Goal: Task Accomplishment & Management: Manage account settings

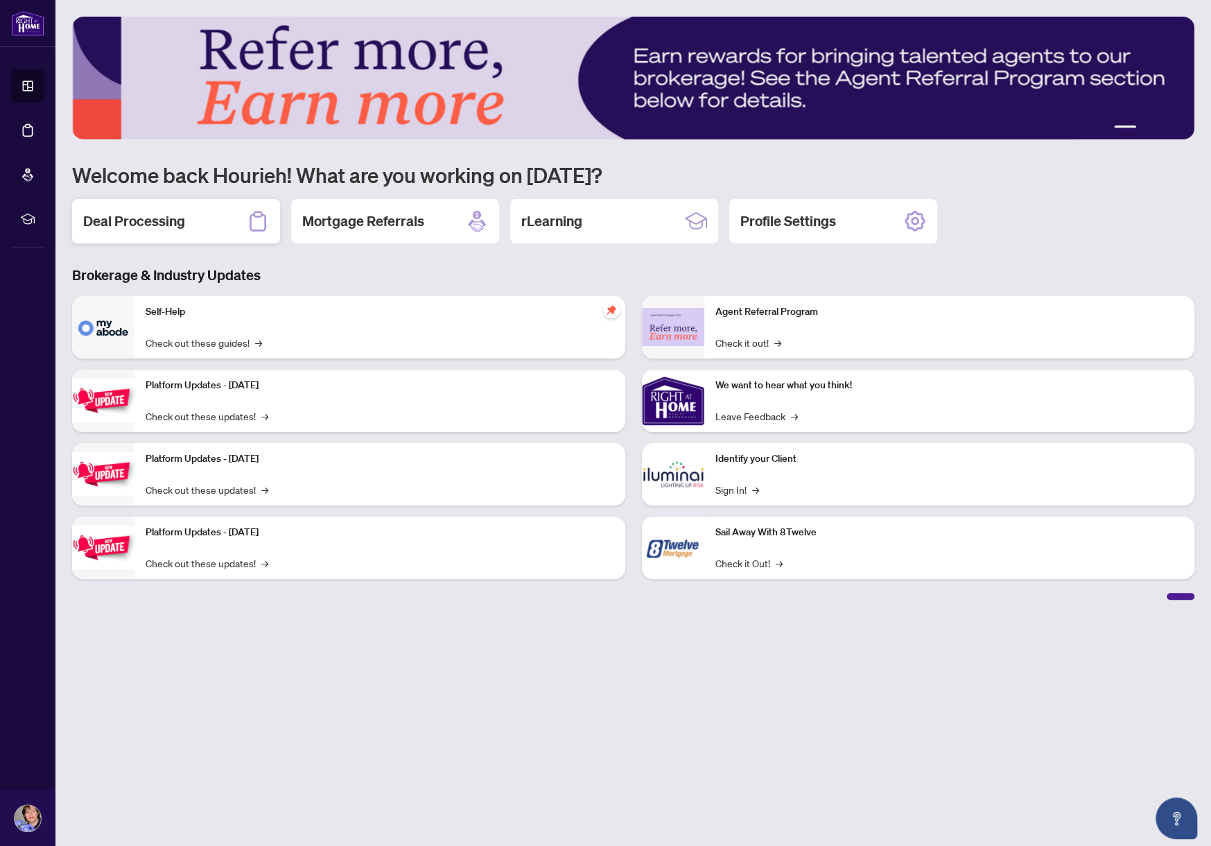
click at [143, 229] on h2 "Deal Processing" at bounding box center [134, 220] width 102 height 19
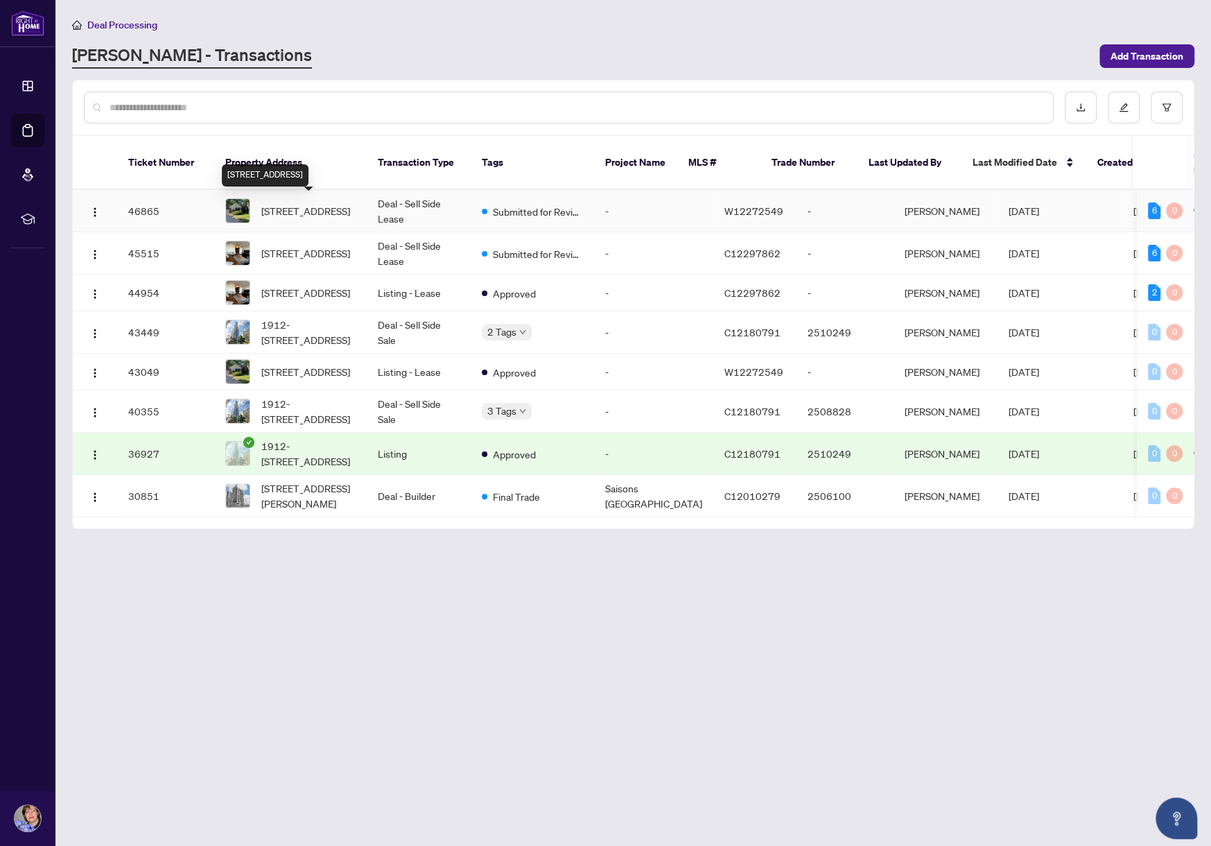
click at [326, 203] on span "4 Oak Hampton Blvd, Toronto, Ontario M9A 2V1, Canada" at bounding box center [305, 210] width 89 height 15
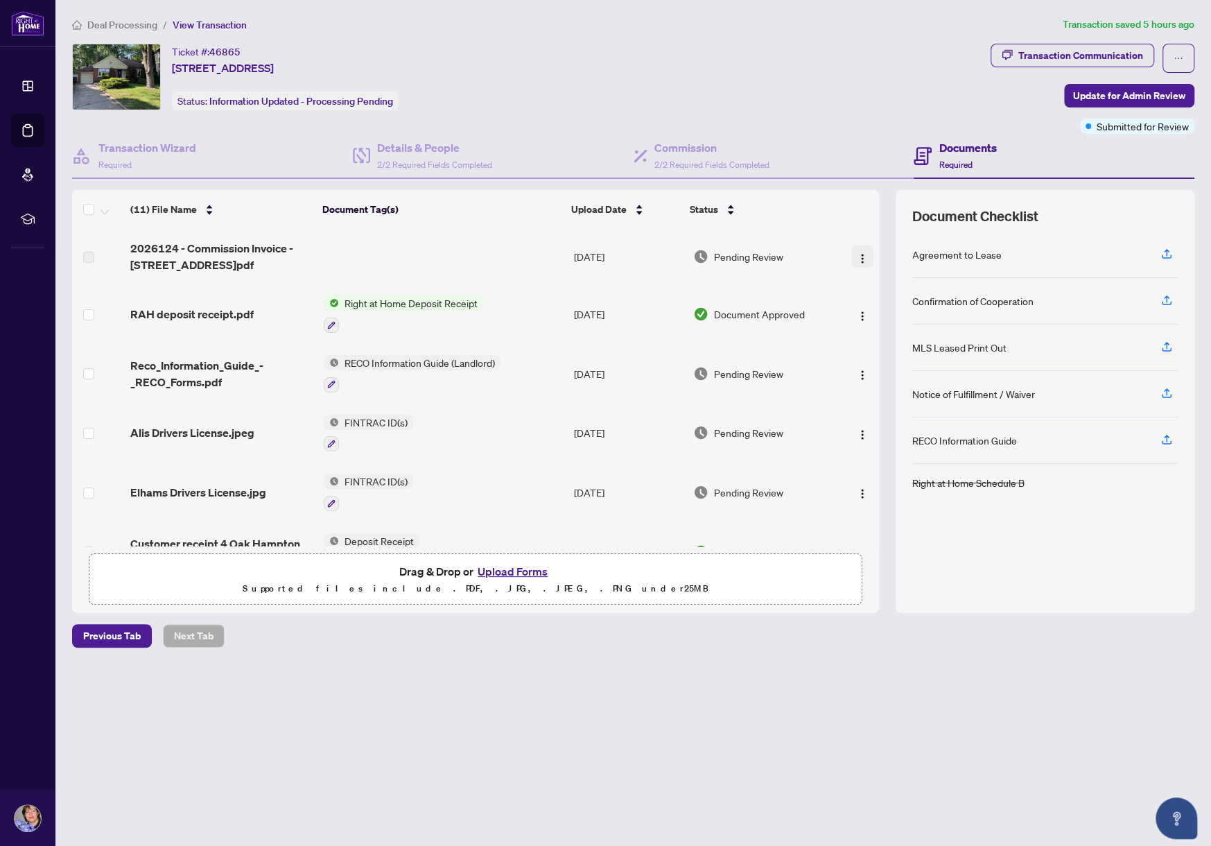
click at [857, 259] on img "button" at bounding box center [862, 258] width 11 height 11
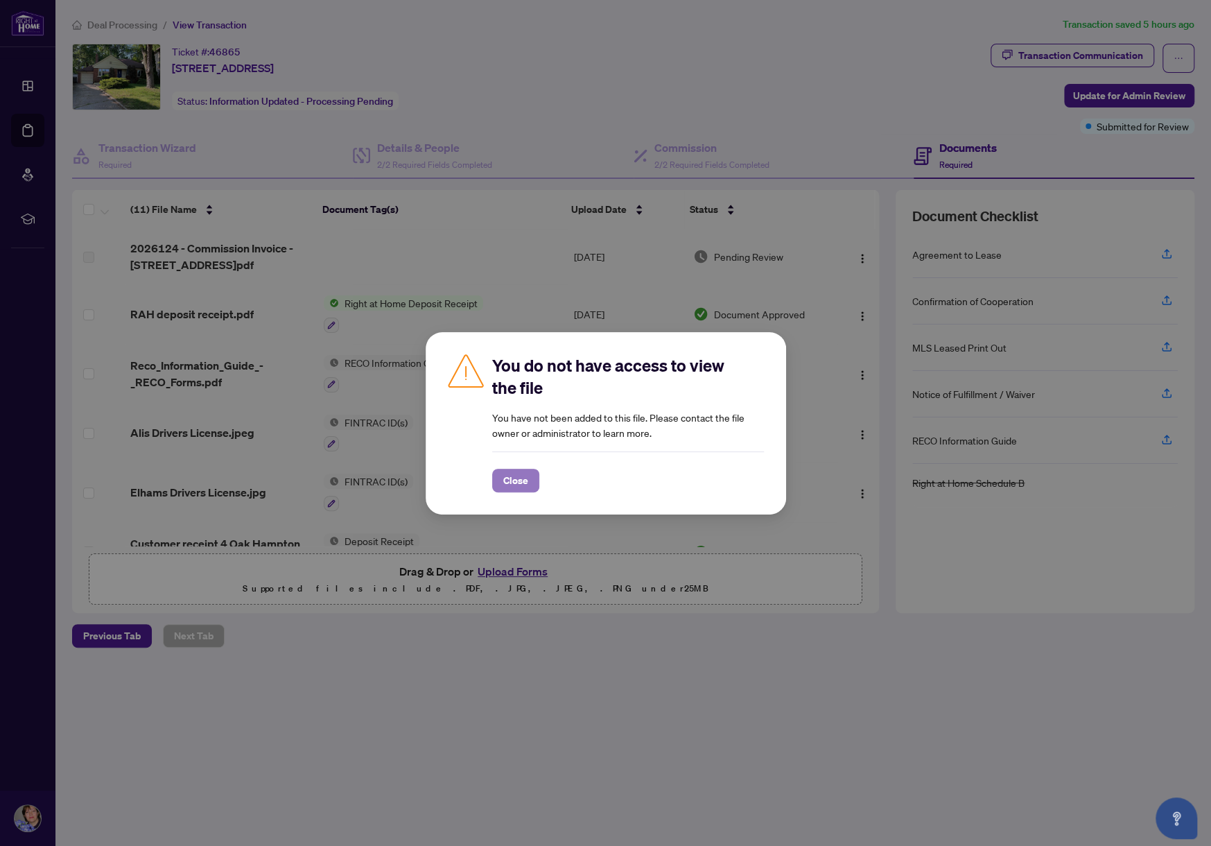
click at [523, 480] on span "Close" at bounding box center [515, 480] width 25 height 22
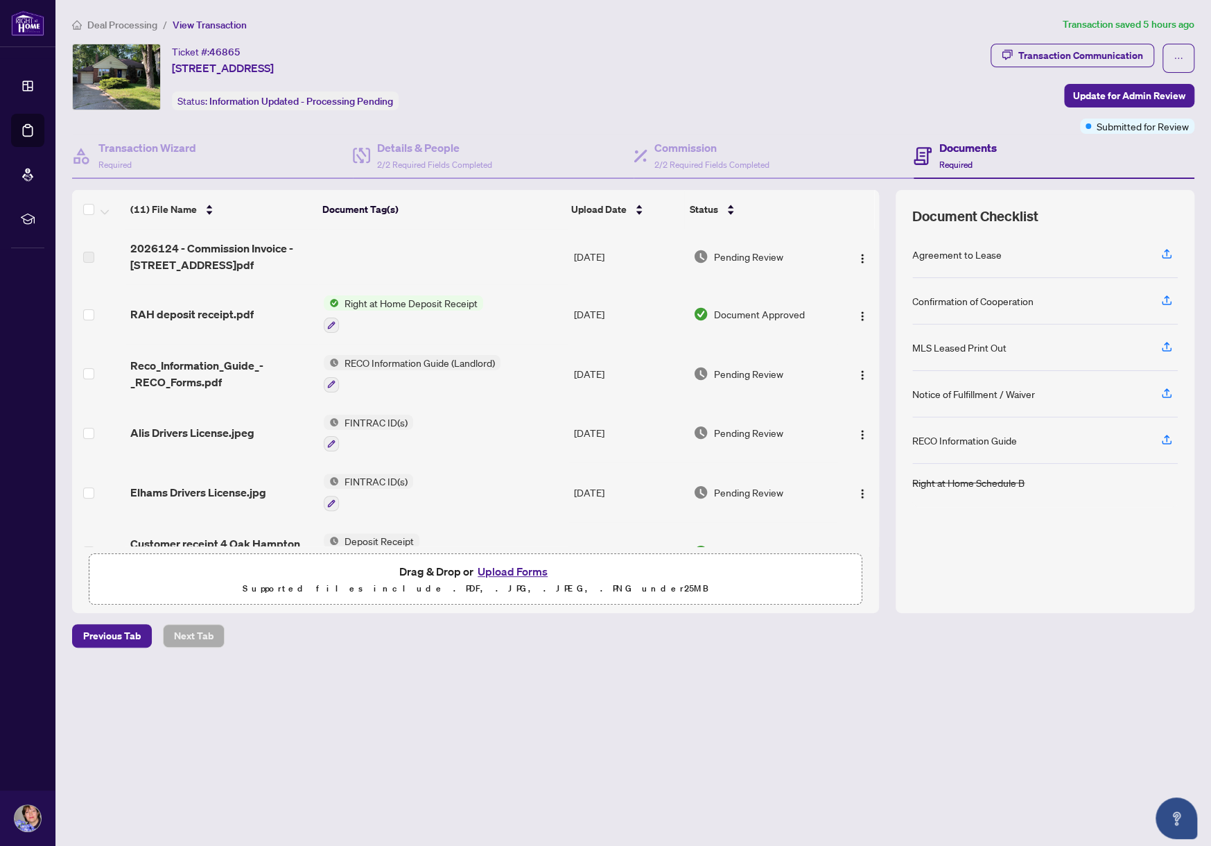
click at [110, 26] on span "Deal Processing" at bounding box center [122, 25] width 70 height 12
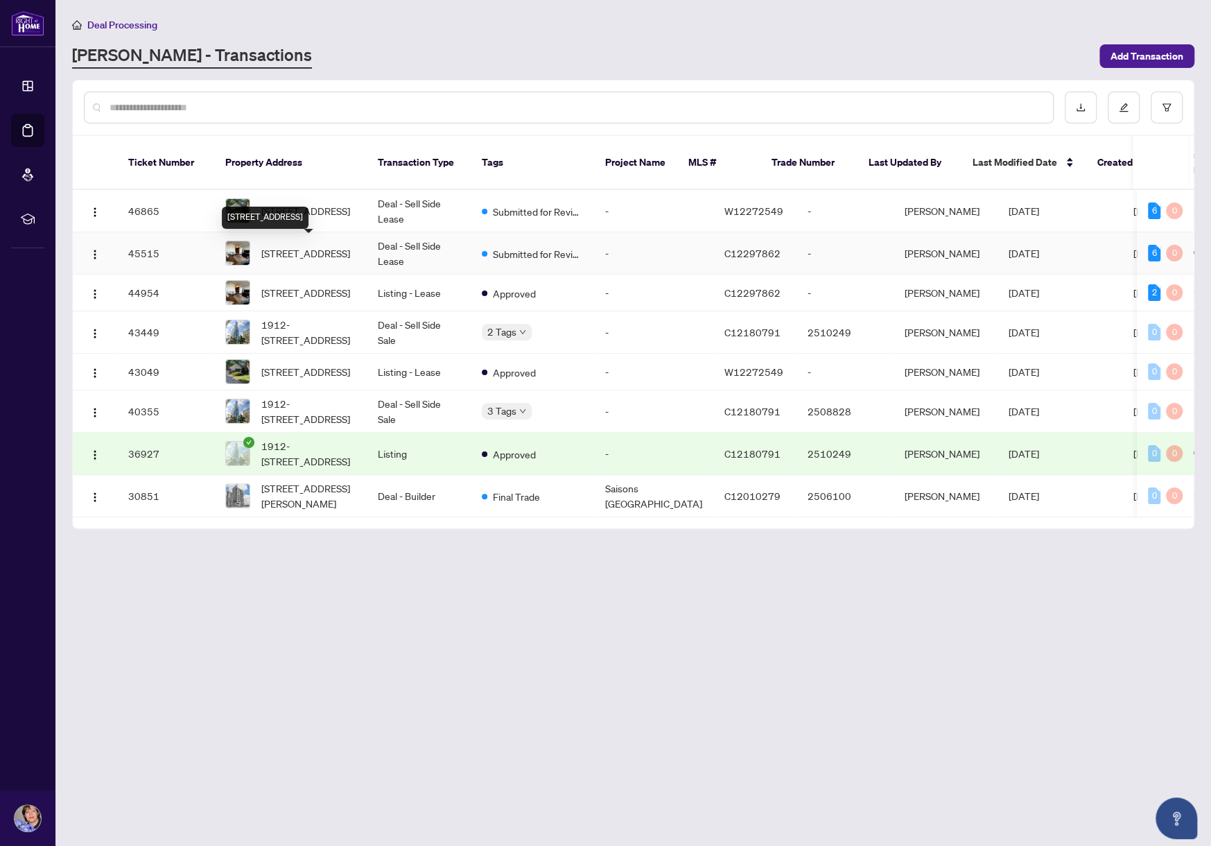
click at [293, 257] on span "4406-832 Bay St, Toronto, Ontario M5S 1Z6, Canada" at bounding box center [305, 252] width 89 height 15
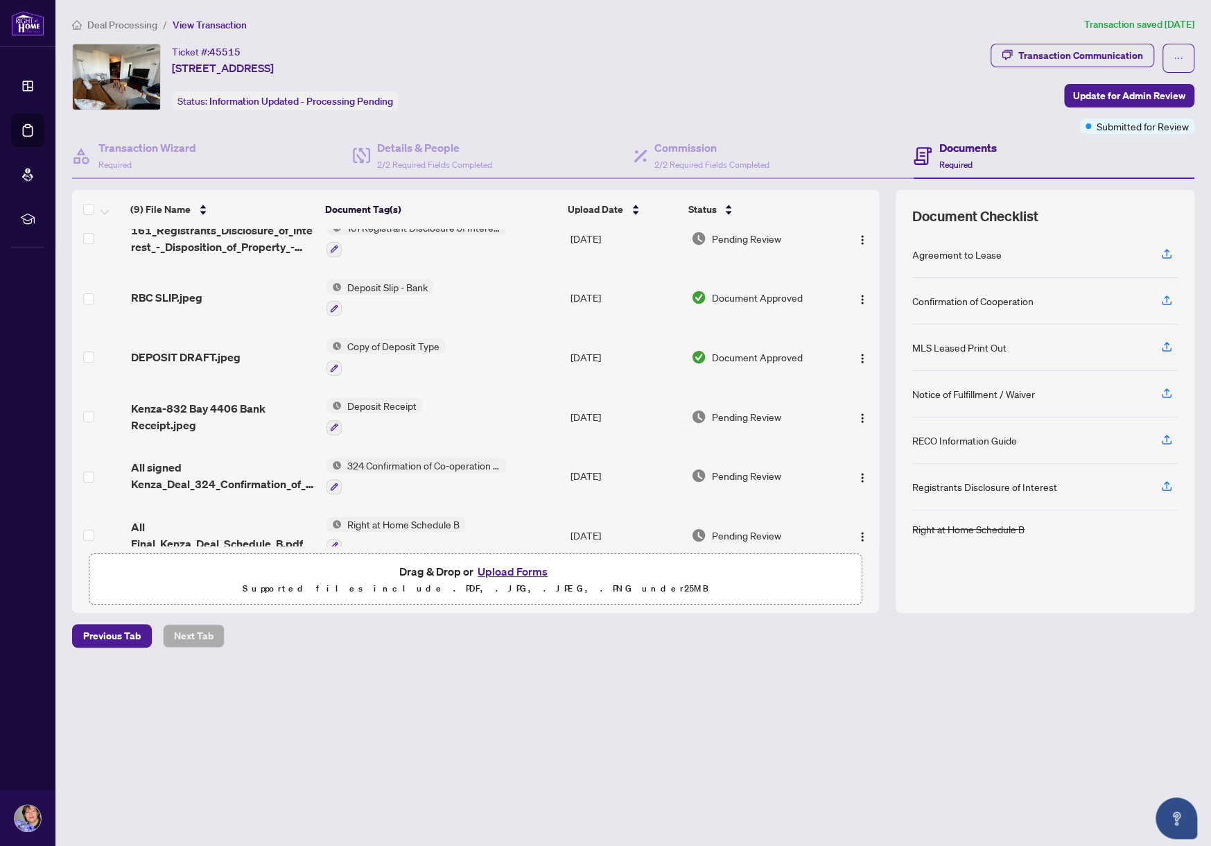
scroll to position [217, 0]
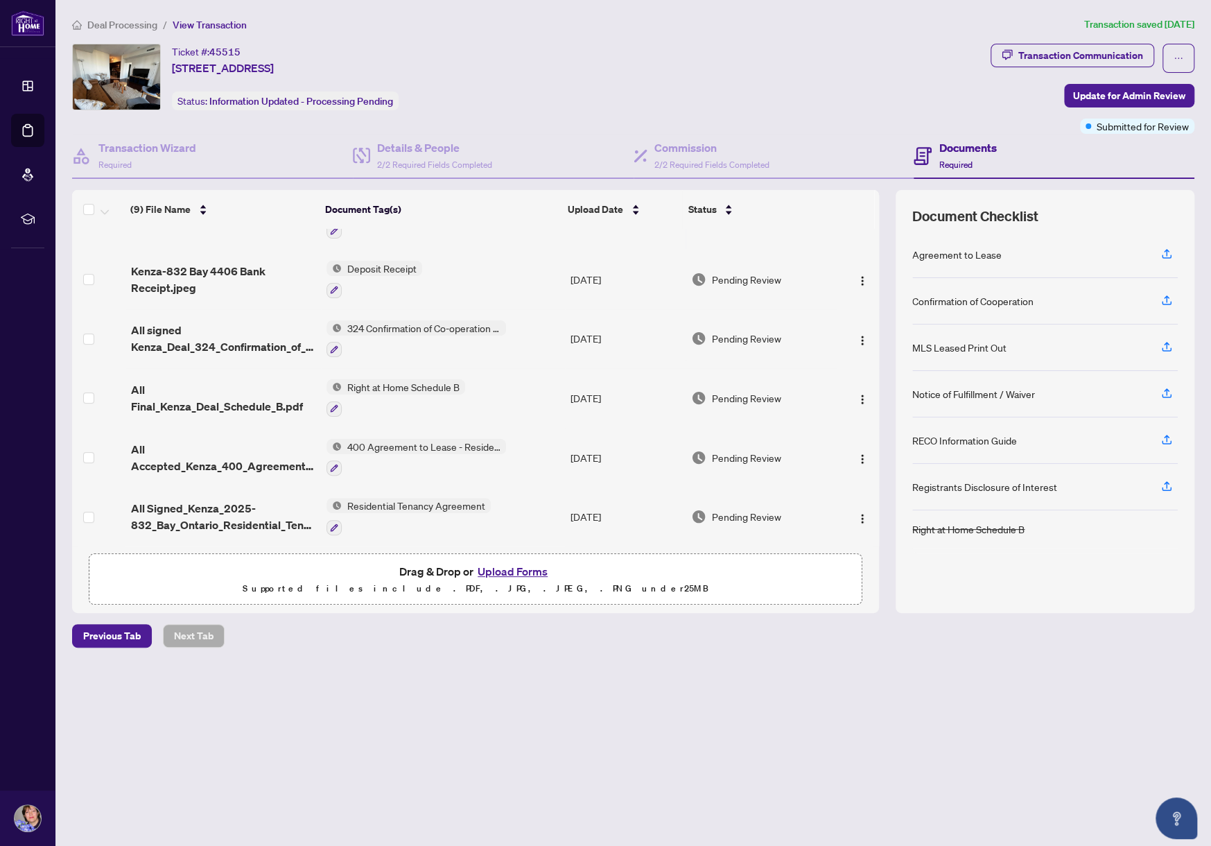
click at [125, 26] on span "Deal Processing" at bounding box center [122, 25] width 70 height 12
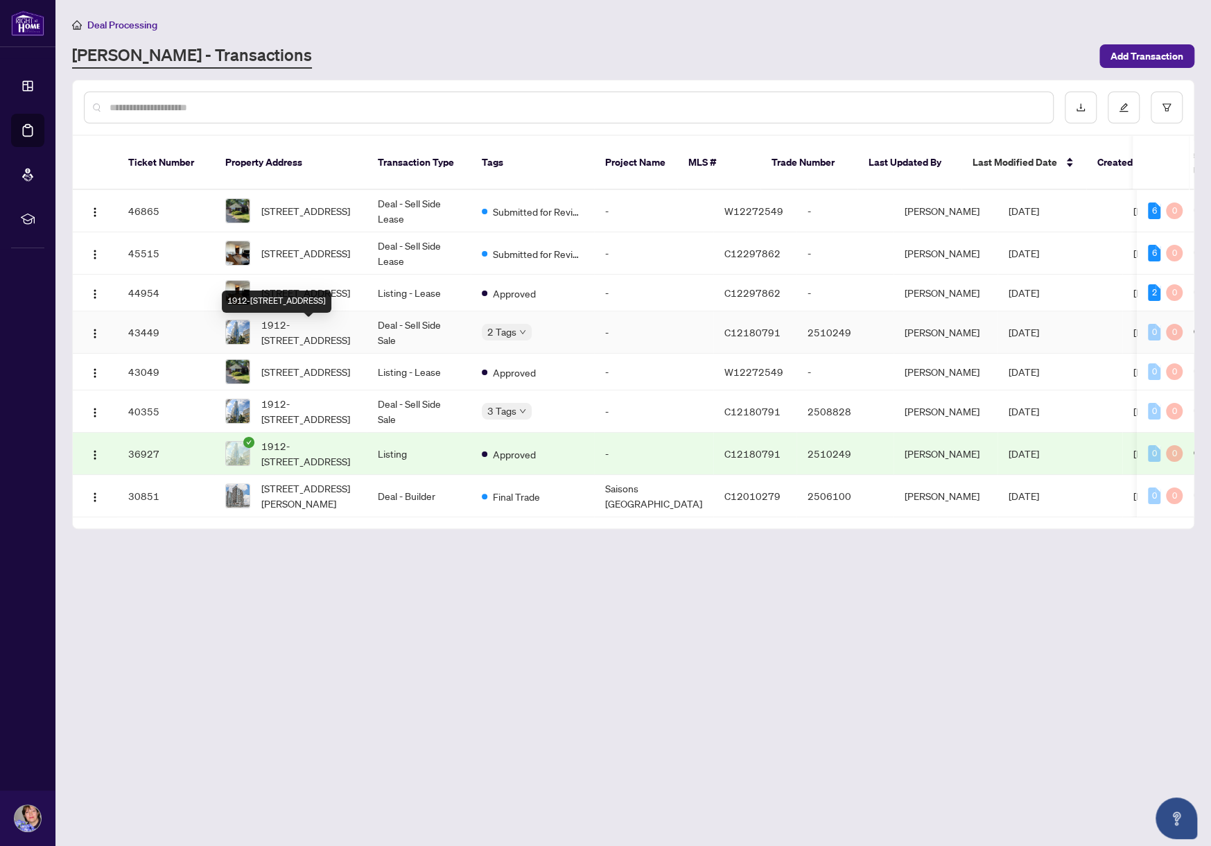
click at [300, 336] on span "1912-[STREET_ADDRESS]" at bounding box center [308, 332] width 94 height 30
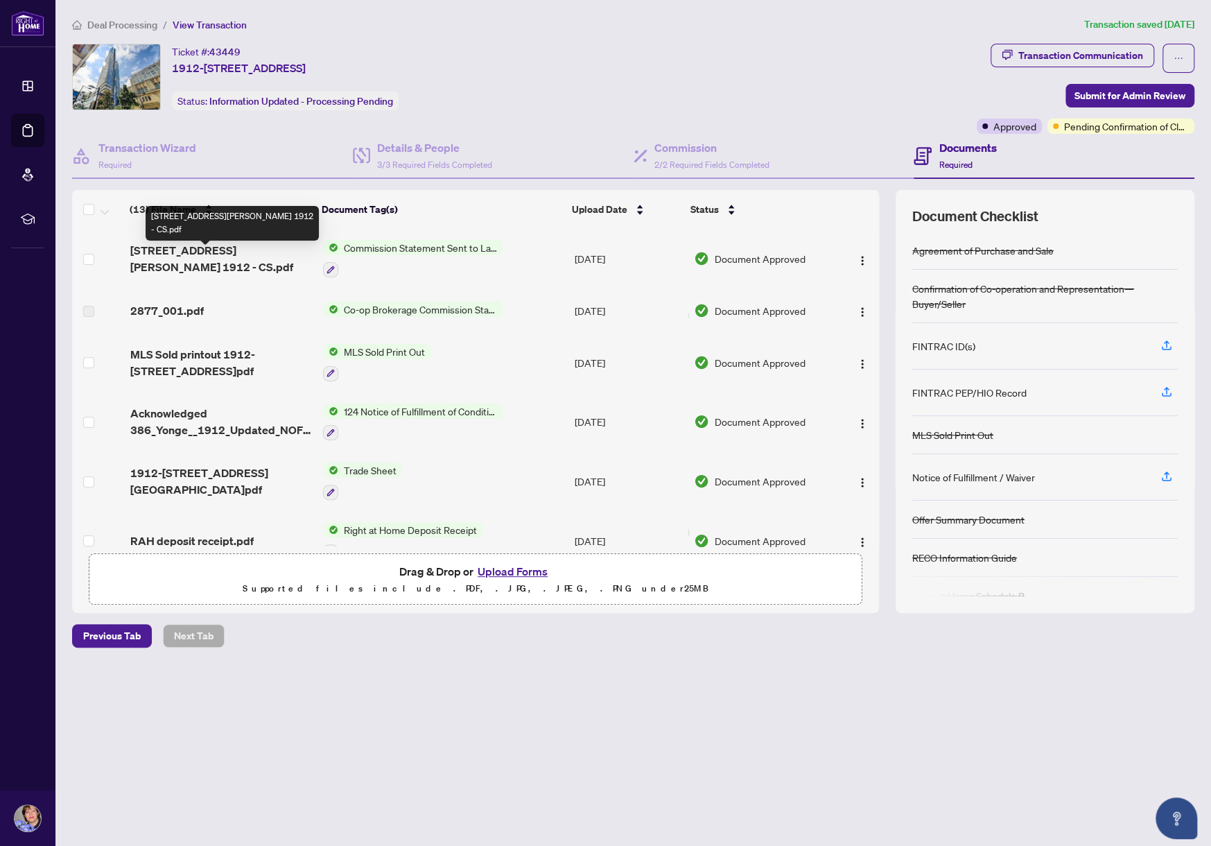
click at [219, 257] on span "[STREET_ADDRESS][PERSON_NAME] 1912 - CS.pdf" at bounding box center [221, 258] width 182 height 33
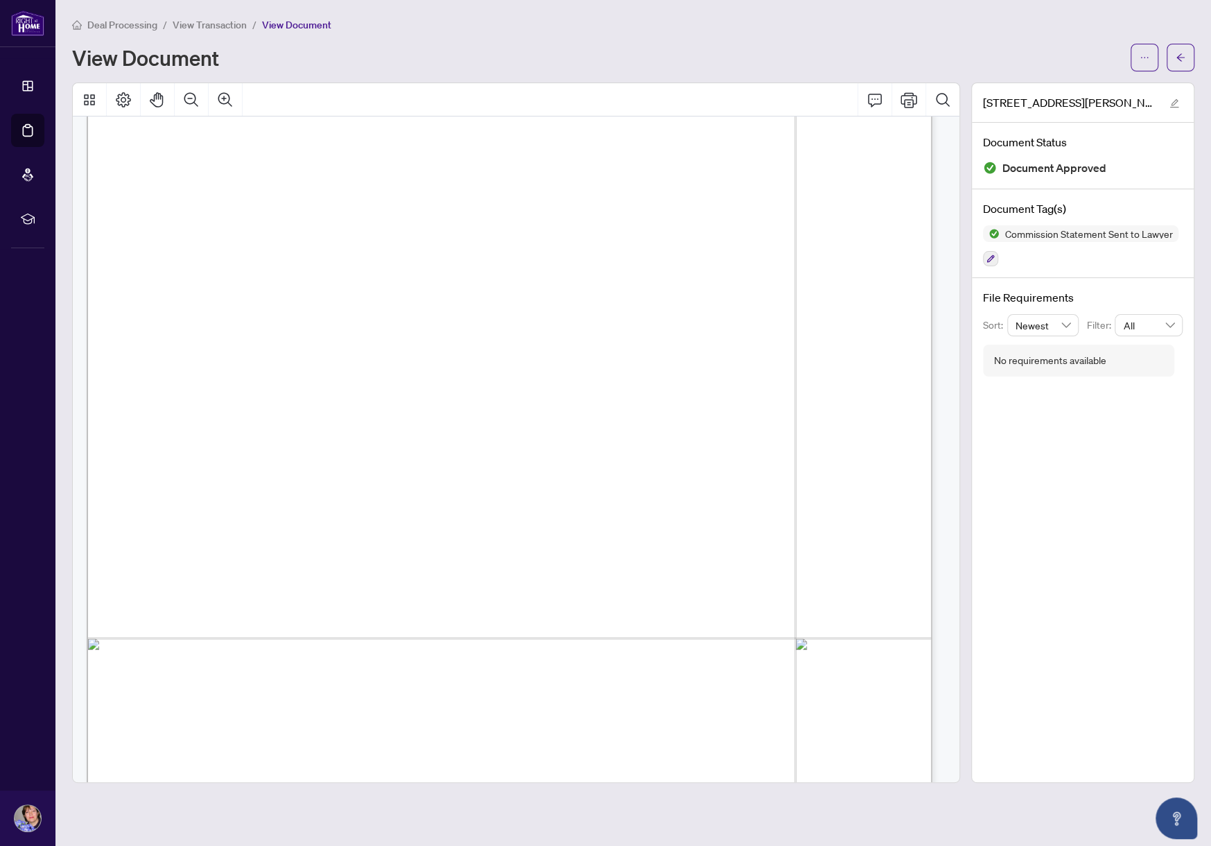
scroll to position [165, 0]
click at [195, 21] on span "View Transaction" at bounding box center [210, 25] width 74 height 12
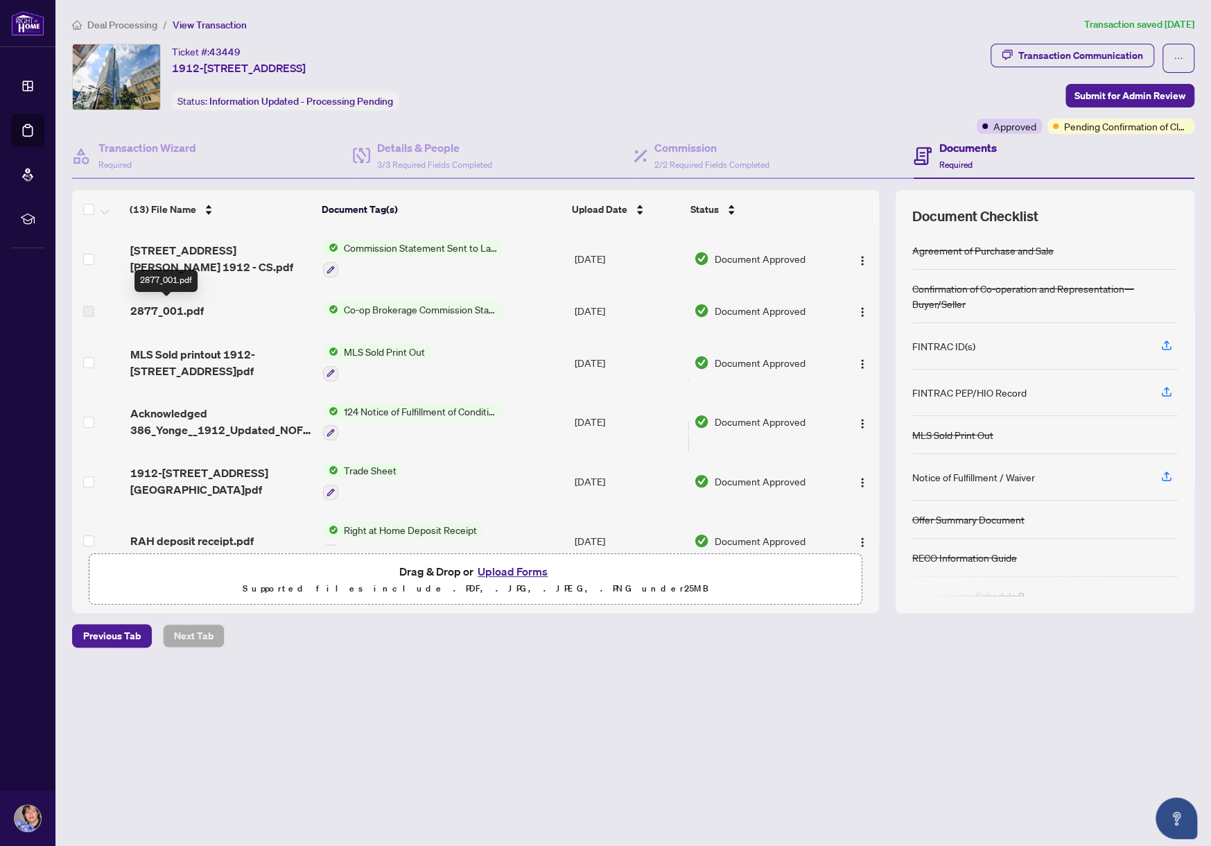
click at [180, 306] on span "2877_001.pdf" at bounding box center [166, 310] width 73 height 17
click at [247, 308] on div "2877_001.pdf" at bounding box center [221, 310] width 182 height 17
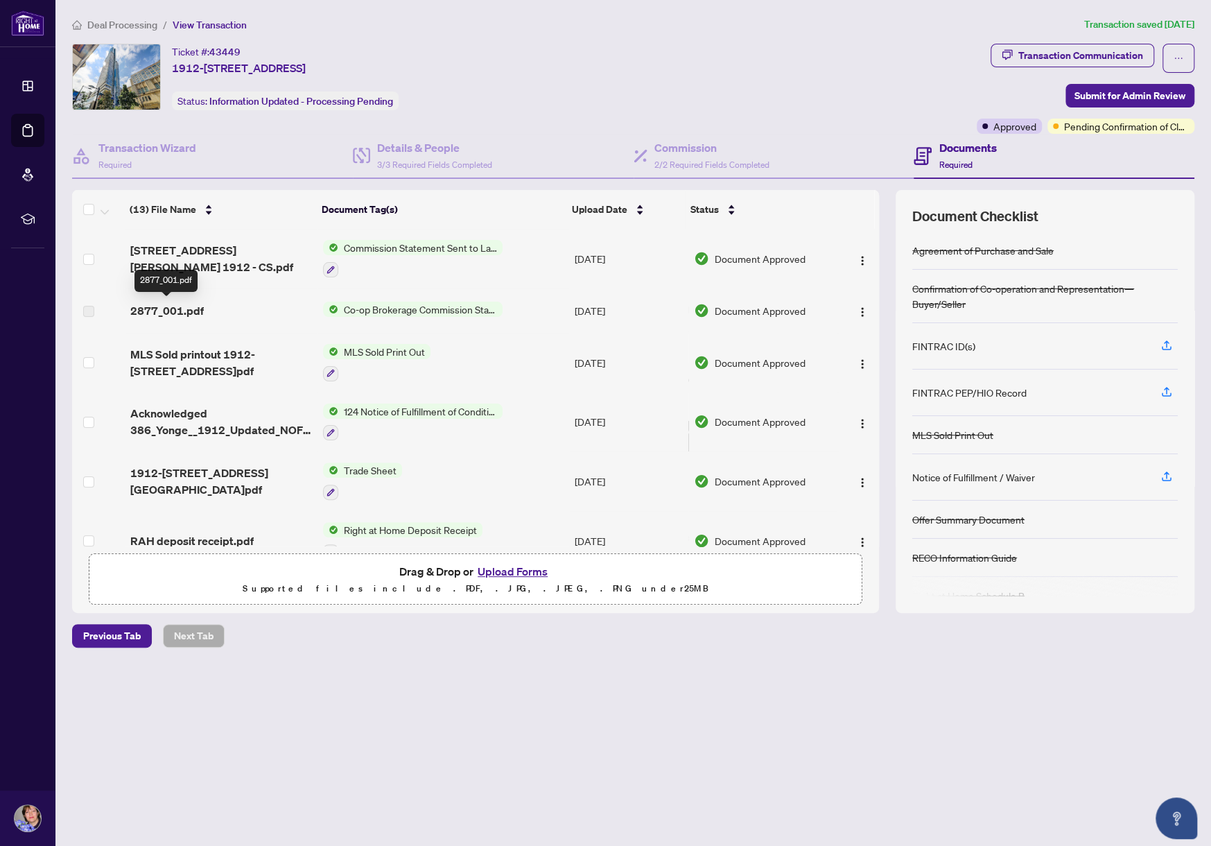
click at [176, 311] on span "2877_001.pdf" at bounding box center [166, 310] width 73 height 17
click at [176, 310] on span "2877_001.pdf" at bounding box center [166, 310] width 73 height 17
click at [229, 311] on div "2877_001.pdf" at bounding box center [221, 310] width 182 height 17
click at [162, 311] on span "2877_001.pdf" at bounding box center [166, 310] width 73 height 17
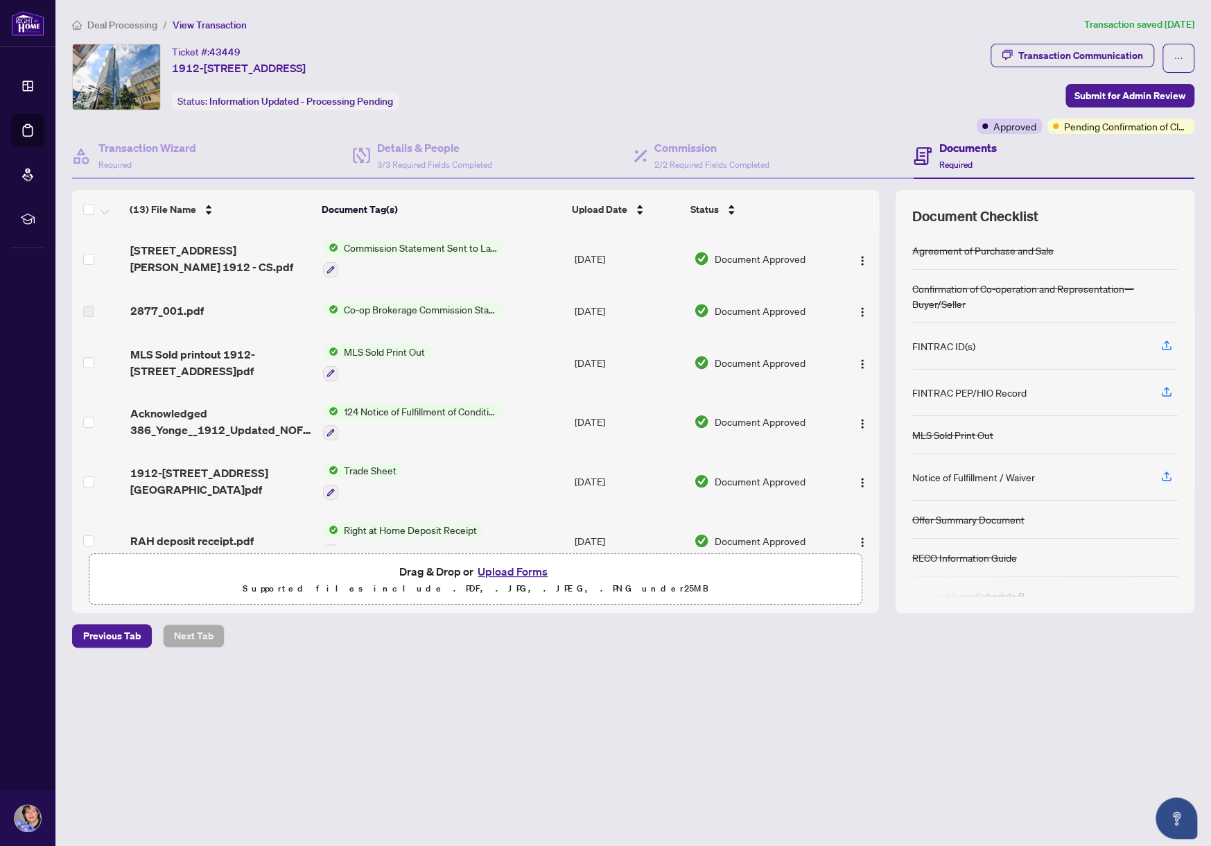
click at [214, 307] on div "2877_001.pdf" at bounding box center [221, 310] width 182 height 17
click at [358, 310] on span "Co-op Brokerage Commission Statement" at bounding box center [420, 309] width 164 height 15
click at [234, 314] on div "2877_001.pdf" at bounding box center [221, 310] width 182 height 17
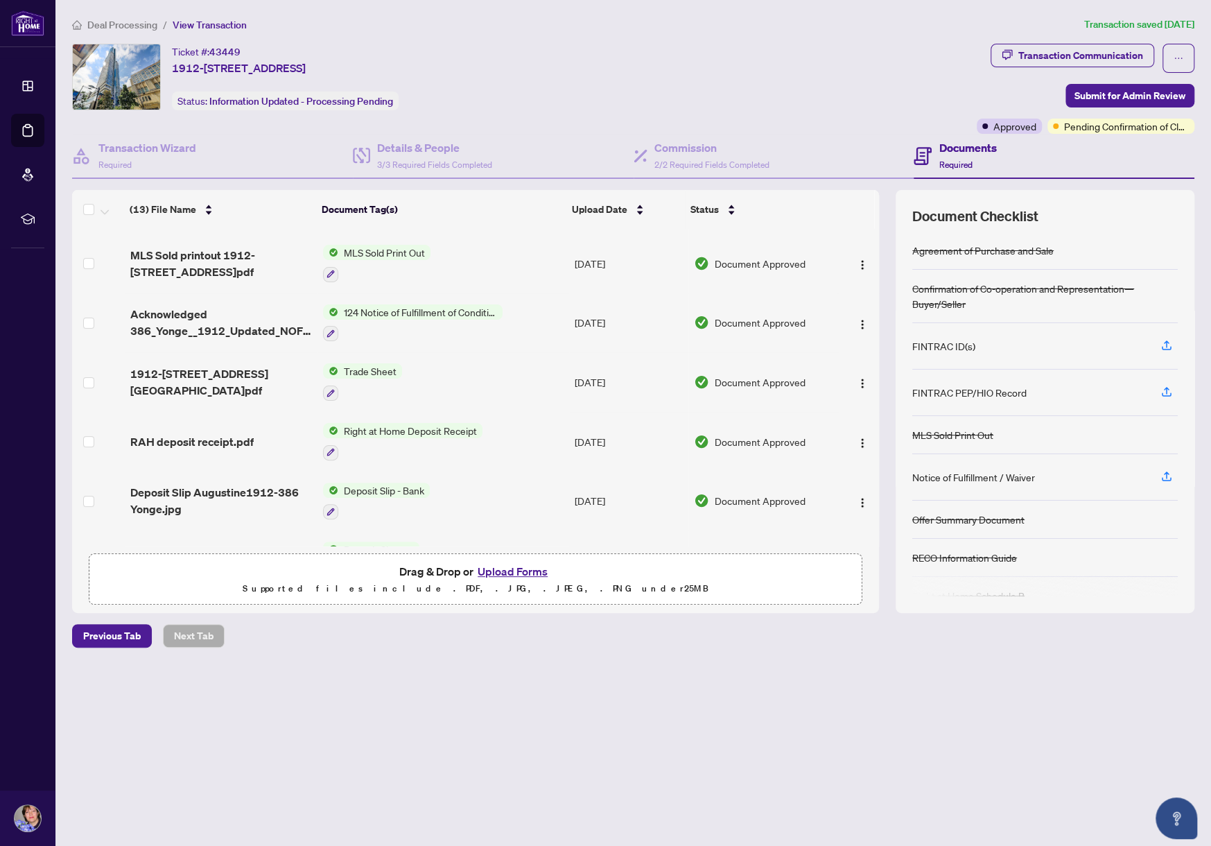
scroll to position [101, 0]
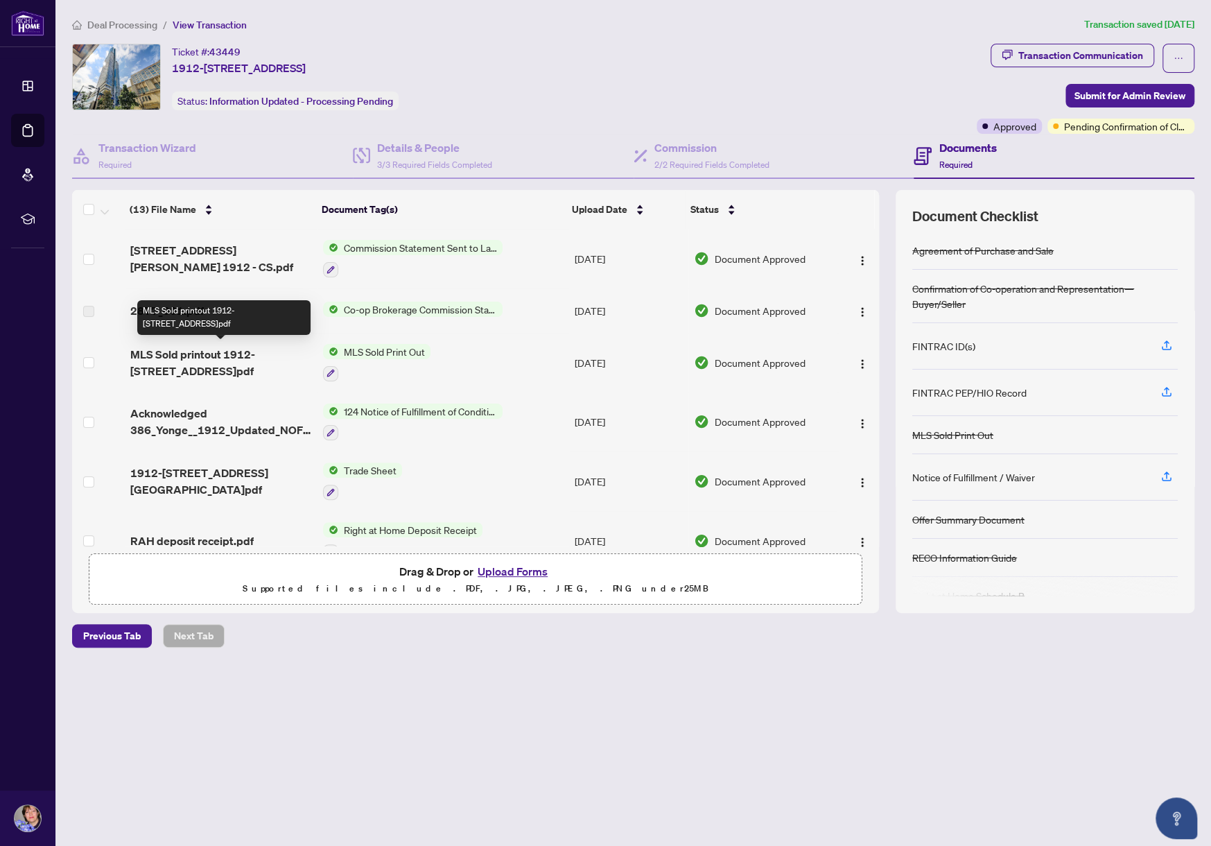
click at [250, 353] on span "MLS Sold printout 1912-[STREET_ADDRESS]pdf" at bounding box center [221, 362] width 182 height 33
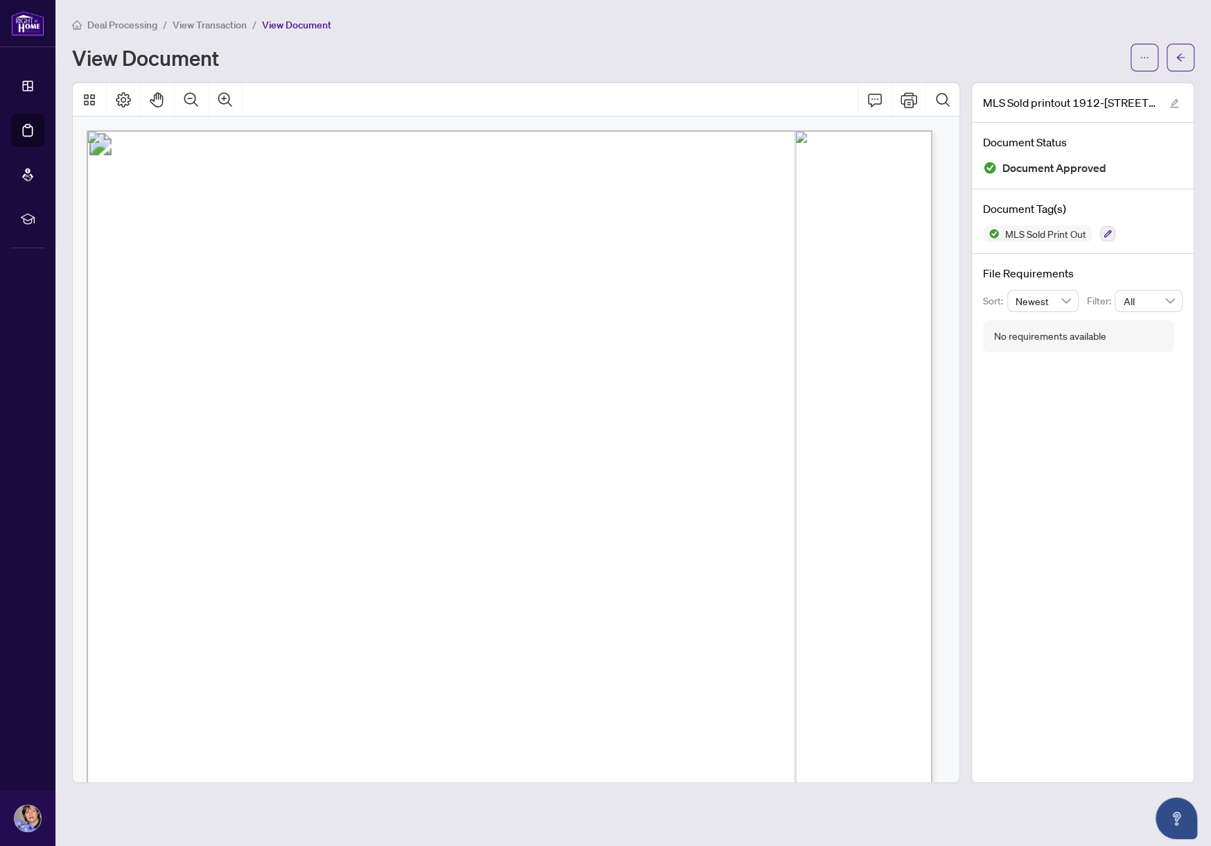
click at [218, 26] on span "View Transaction" at bounding box center [210, 25] width 74 height 12
